Goal: Task Accomplishment & Management: Use online tool/utility

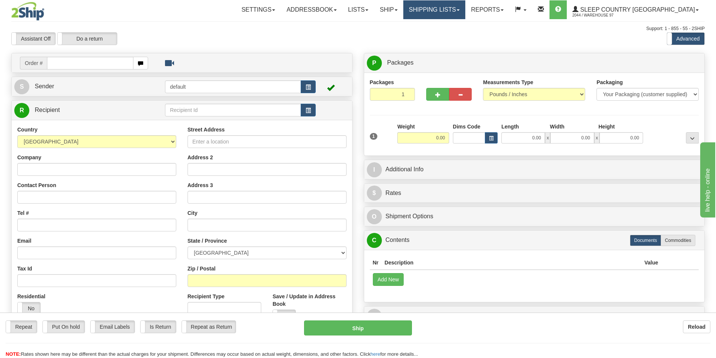
click at [460, 12] on link "Shipping lists" at bounding box center [434, 9] width 62 height 19
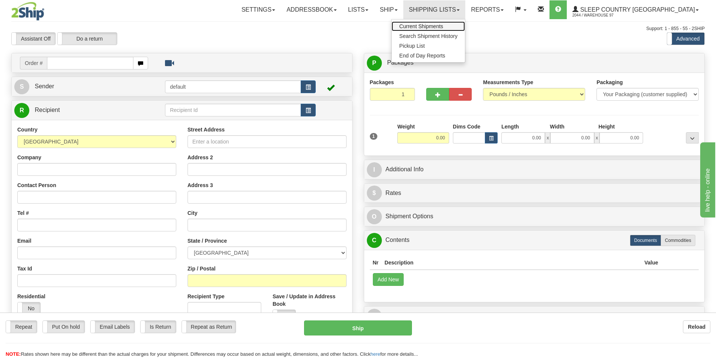
click at [443, 23] on span "Current Shipments" at bounding box center [421, 26] width 44 height 6
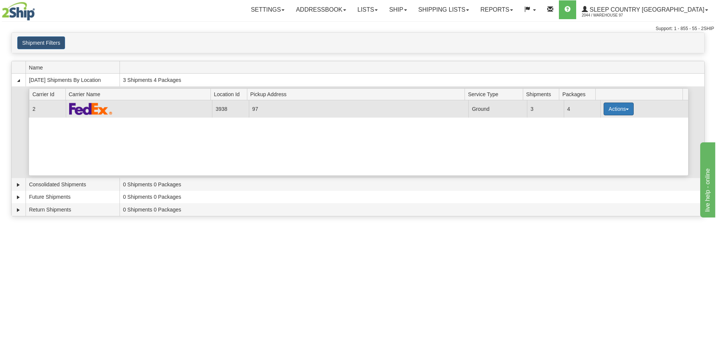
click at [617, 112] on button "Actions" at bounding box center [618, 109] width 30 height 13
click at [603, 135] on link "Close" at bounding box center [603, 133] width 60 height 10
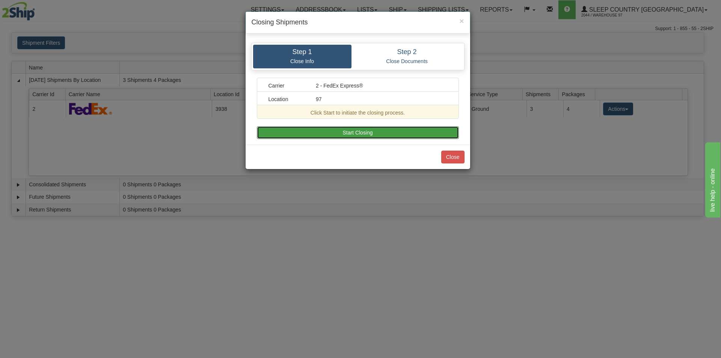
click at [416, 135] on button "Start Closing" at bounding box center [358, 132] width 202 height 13
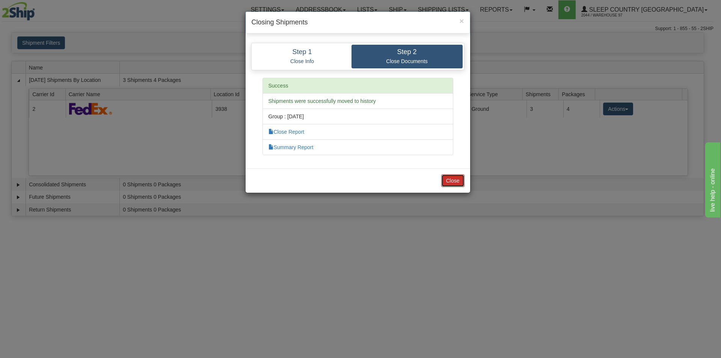
click at [456, 179] on button "Close" at bounding box center [452, 180] width 23 height 13
